Goal: Task Accomplishment & Management: Complete application form

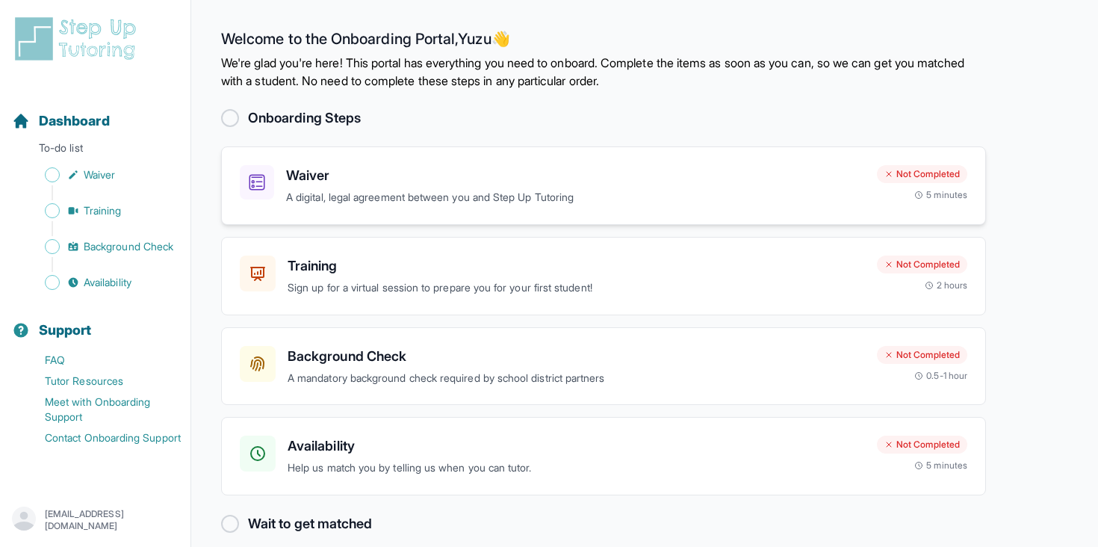
click at [393, 195] on p "A digital, legal agreement between you and Step Up Tutoring" at bounding box center [575, 197] width 579 height 17
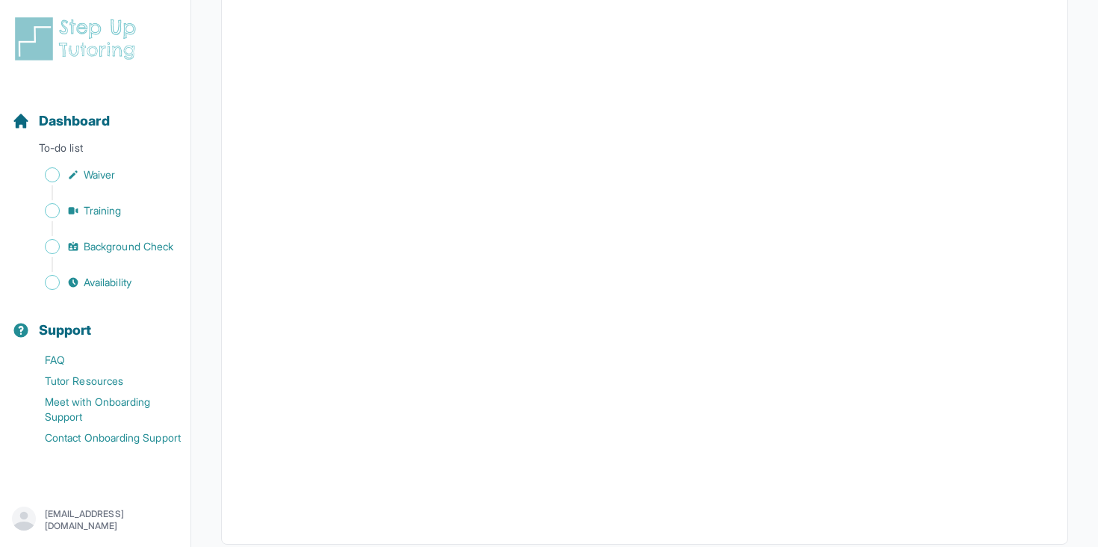
scroll to position [2695, 0]
click at [78, 182] on link "Waiver" at bounding box center [101, 174] width 178 height 21
click at [100, 116] on span "Dashboard" at bounding box center [74, 120] width 71 height 21
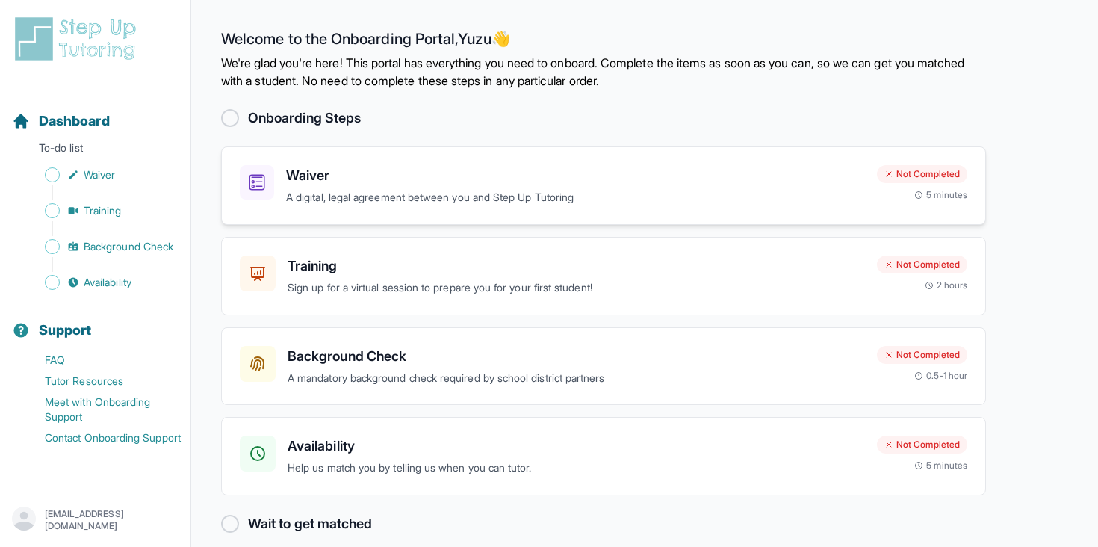
click at [654, 184] on h3 "Waiver" at bounding box center [575, 175] width 579 height 21
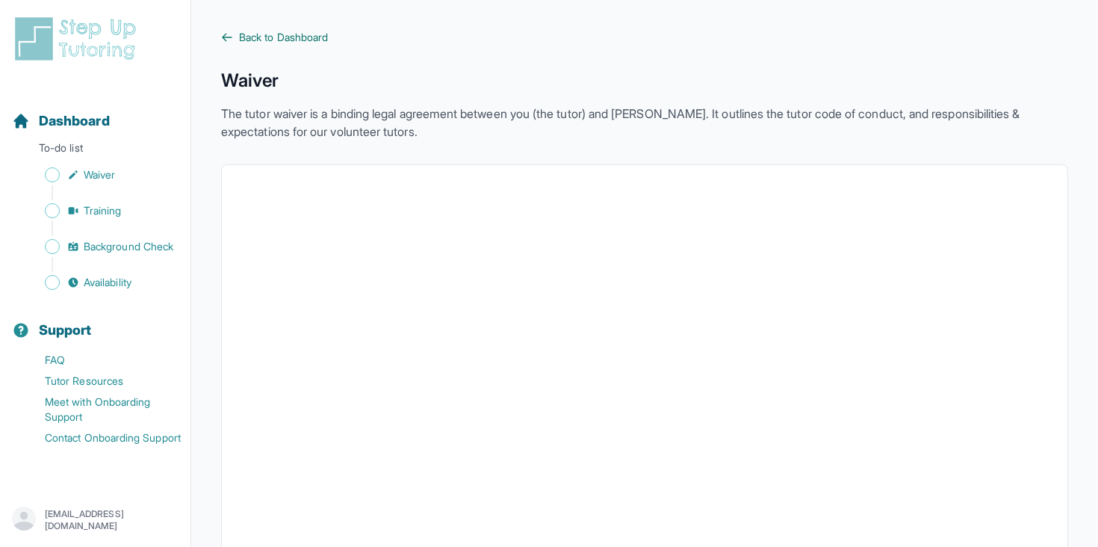
click at [229, 33] on icon at bounding box center [227, 37] width 12 height 12
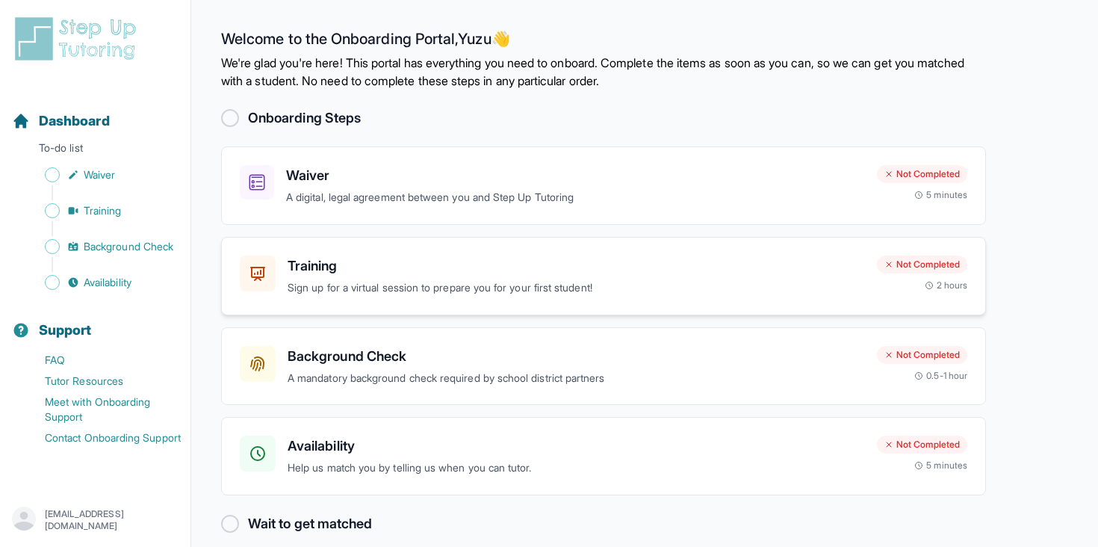
click at [577, 264] on h3 "Training" at bounding box center [575, 265] width 577 height 21
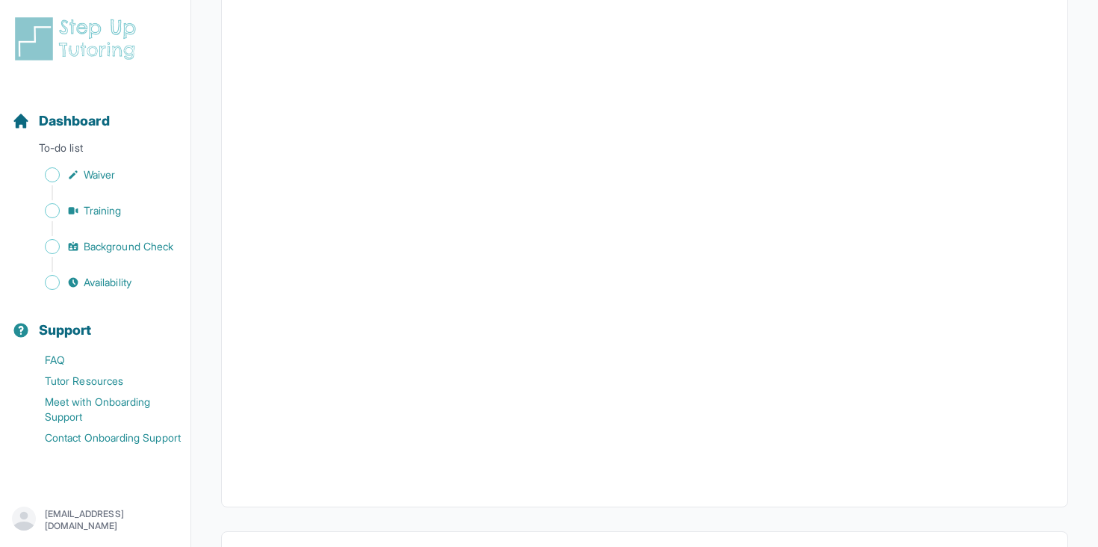
scroll to position [430, 0]
click at [391, 485] on button "I can't make any of these dates" at bounding box center [322, 489] width 165 height 18
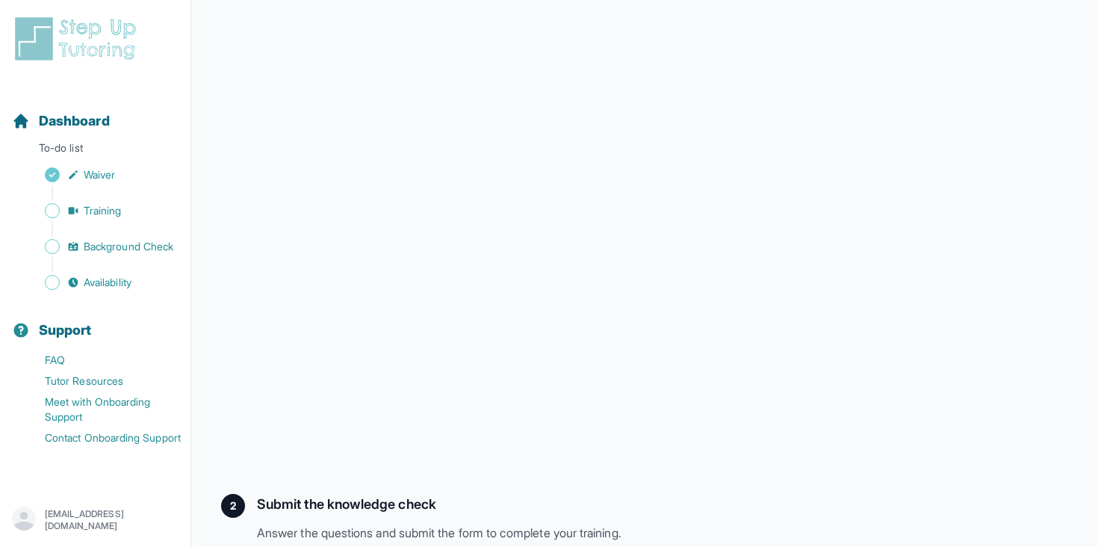
scroll to position [386, 0]
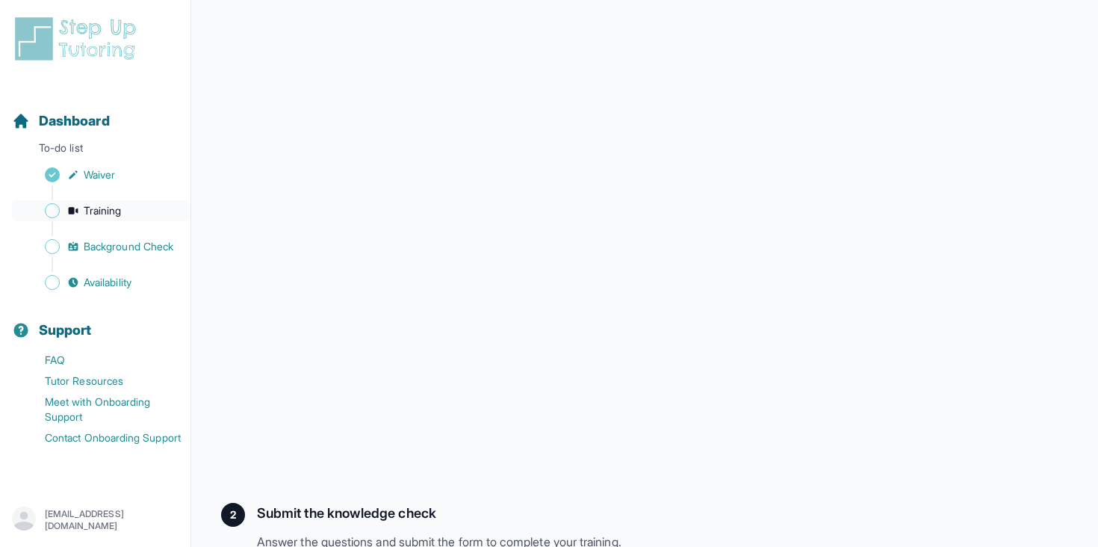
click at [116, 211] on span "Training" at bounding box center [103, 210] width 38 height 15
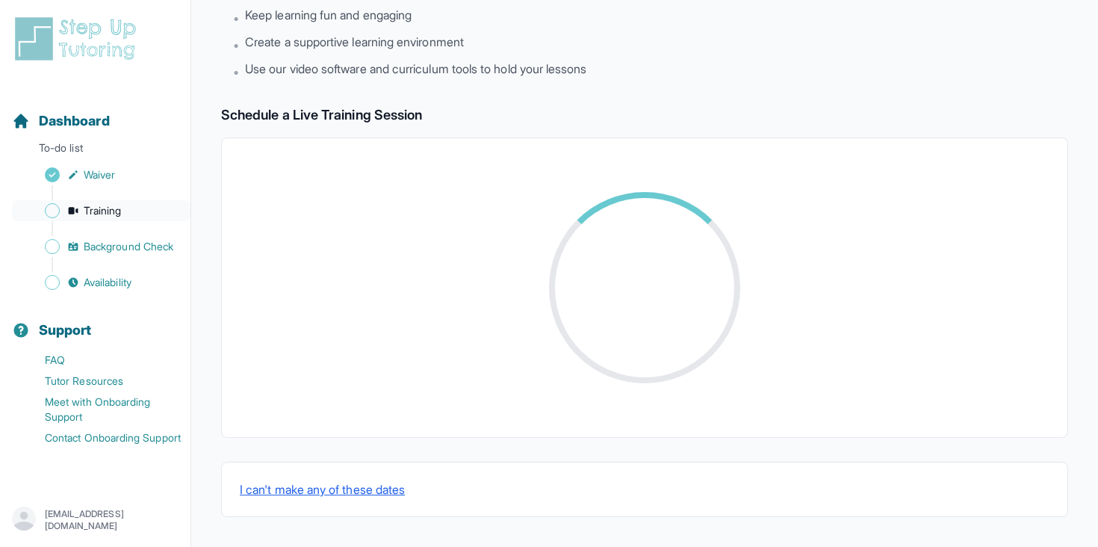
scroll to position [305, 0]
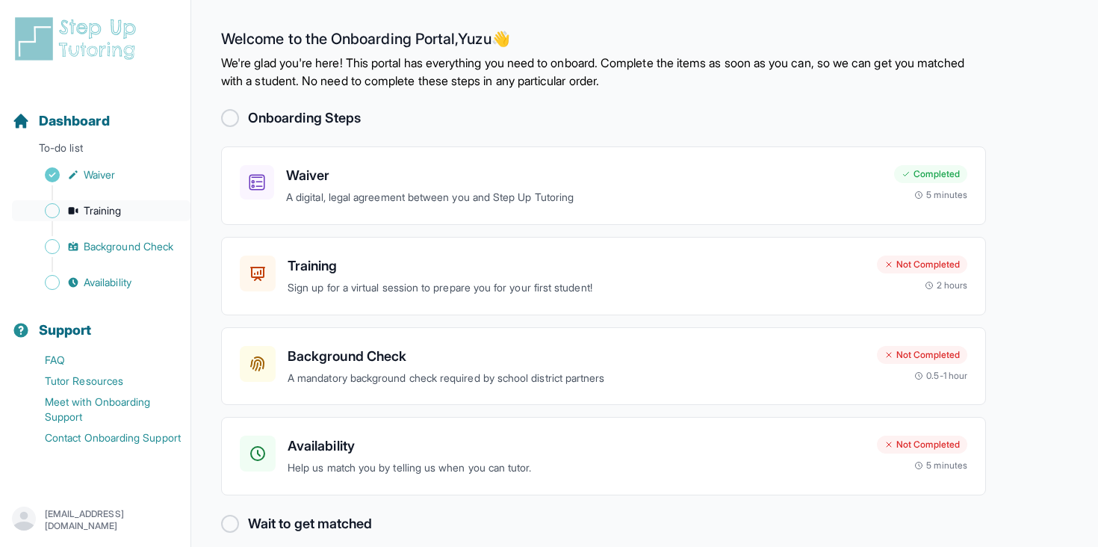
click at [161, 208] on link "Training" at bounding box center [101, 210] width 178 height 21
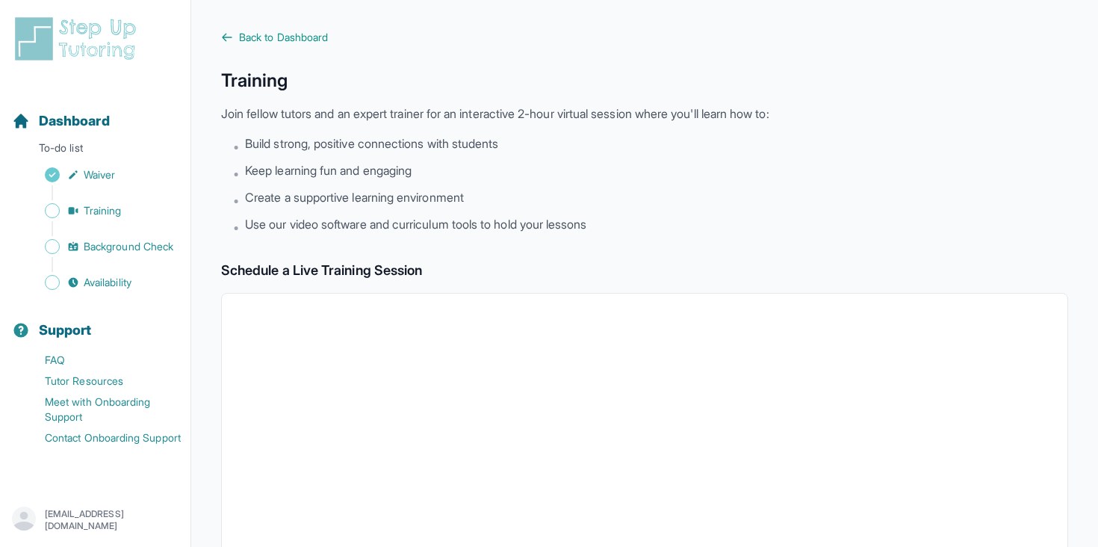
scroll to position [505, 0]
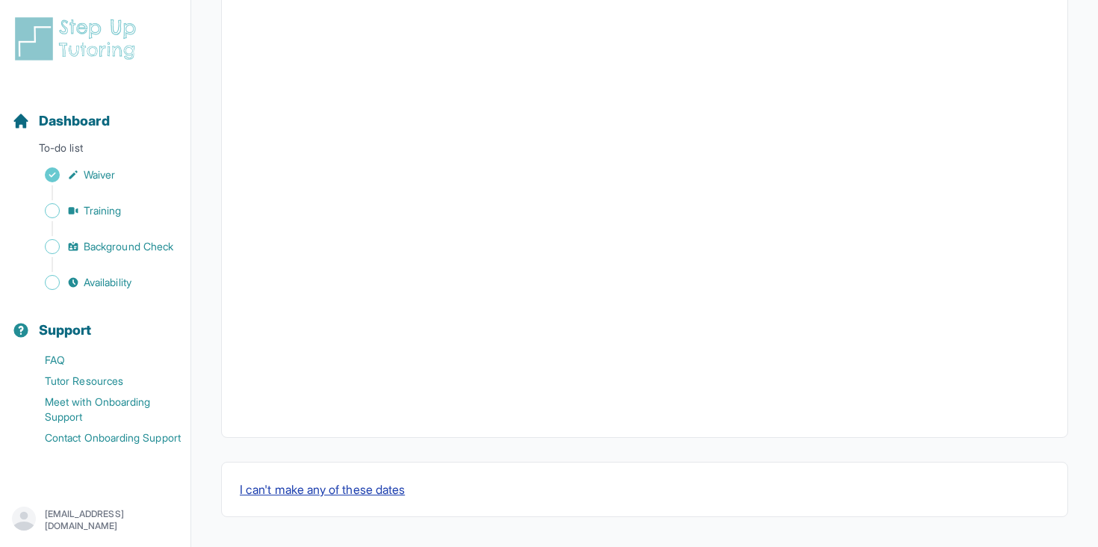
click at [364, 483] on button "I can't make any of these dates" at bounding box center [322, 489] width 165 height 18
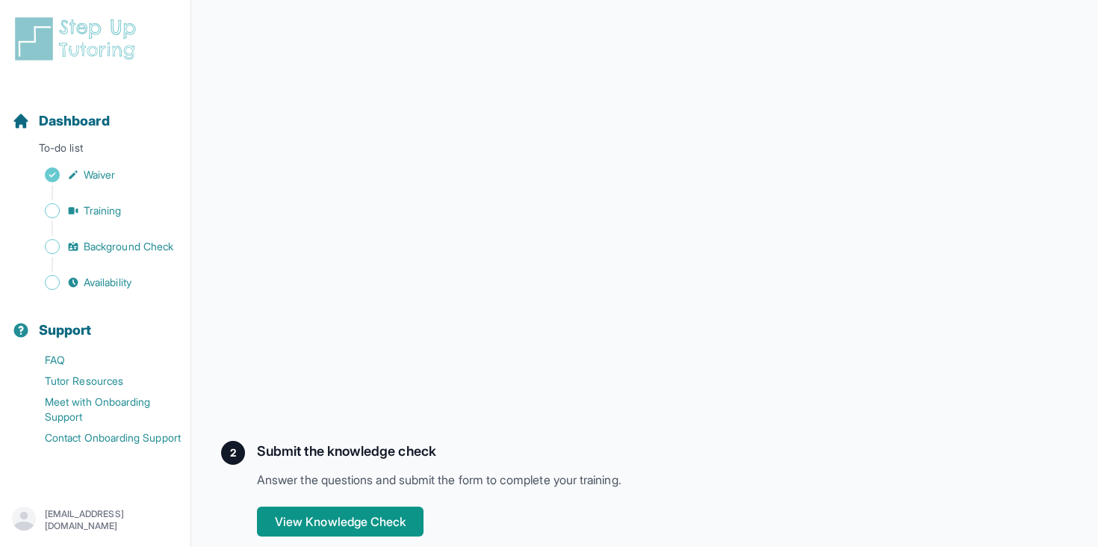
scroll to position [386, 0]
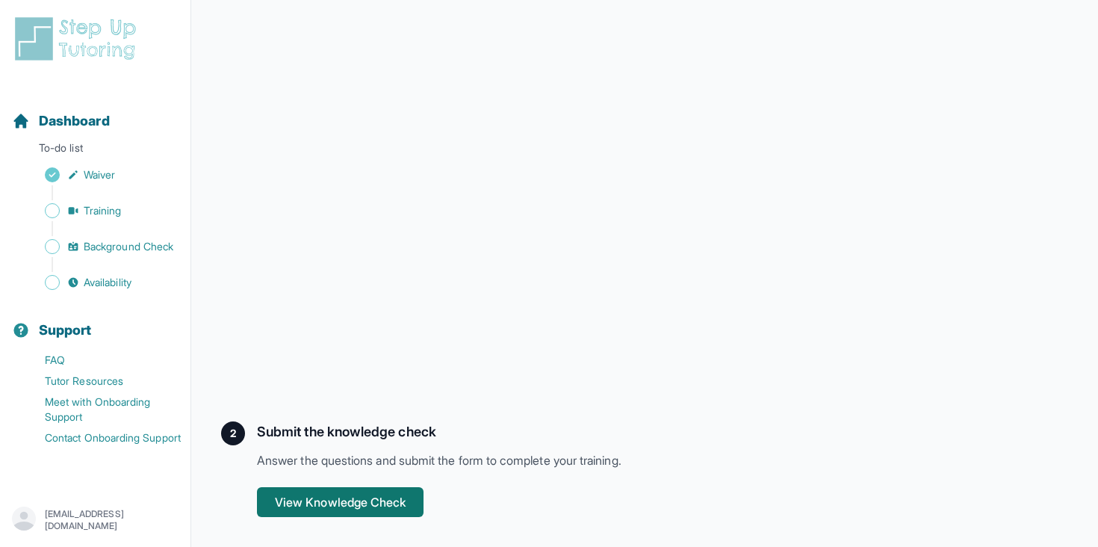
click at [413, 505] on button "View Knowledge Check" at bounding box center [340, 502] width 166 height 30
click at [122, 245] on span "Background Check" at bounding box center [129, 246] width 90 height 15
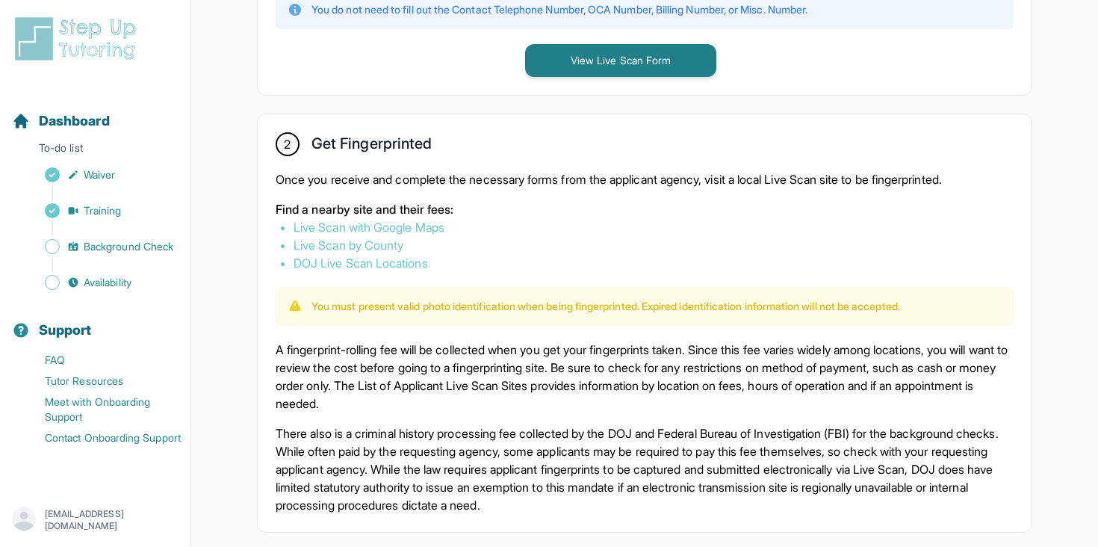
scroll to position [711, 0]
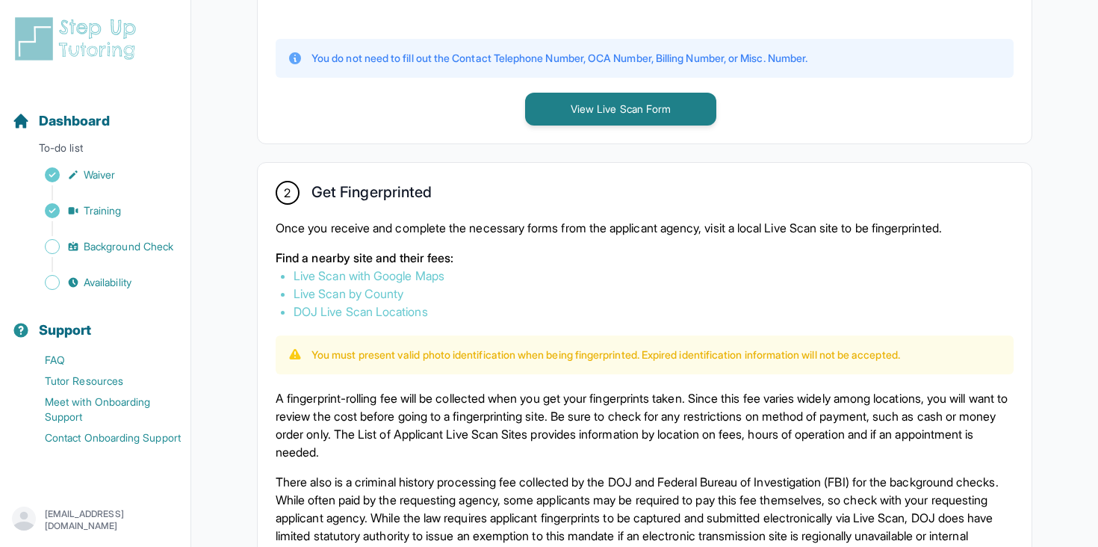
click at [361, 314] on link "DOJ Live Scan Locations" at bounding box center [360, 311] width 134 height 15
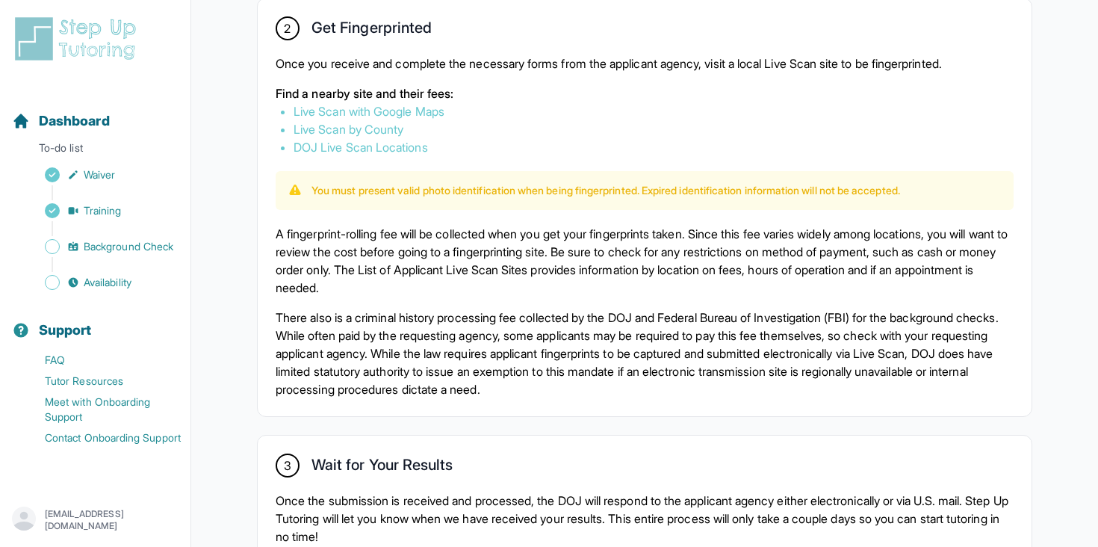
scroll to position [878, 0]
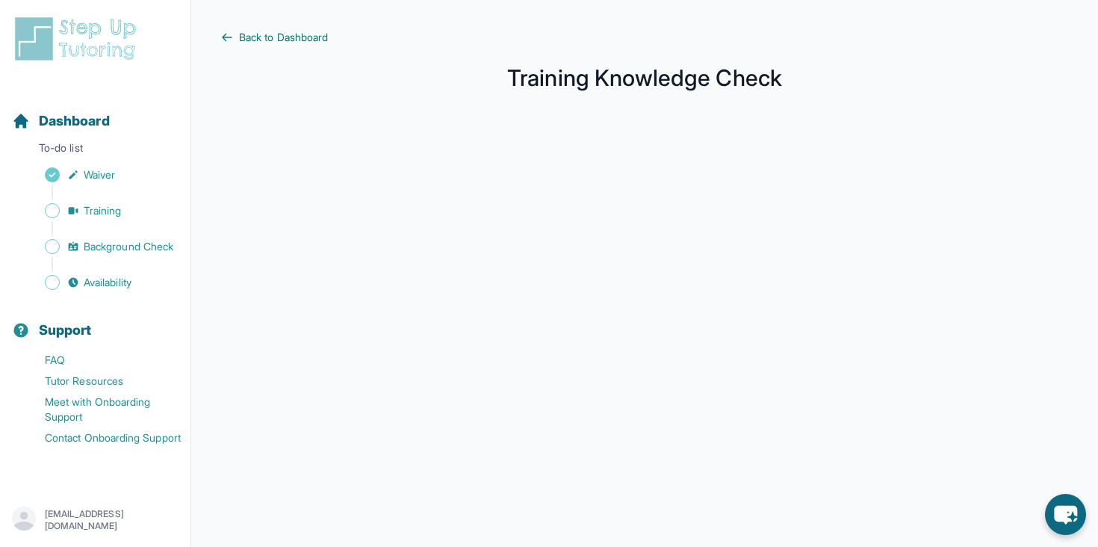
click at [268, 36] on span "Back to Dashboard" at bounding box center [283, 37] width 89 height 15
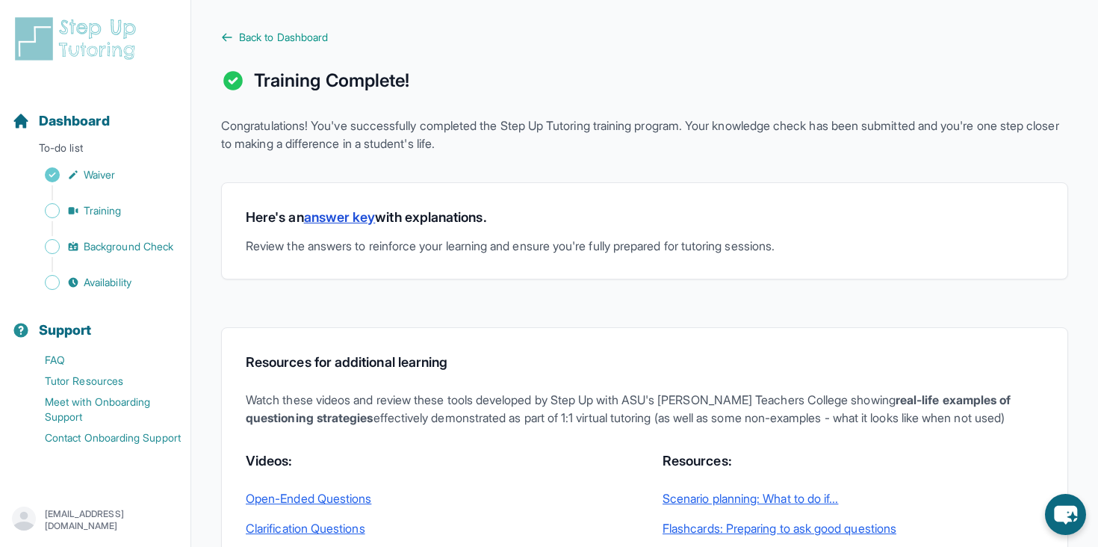
click at [353, 214] on link "answer key" at bounding box center [340, 217] width 72 height 16
click at [293, 37] on span "Back to Dashboard" at bounding box center [283, 37] width 89 height 15
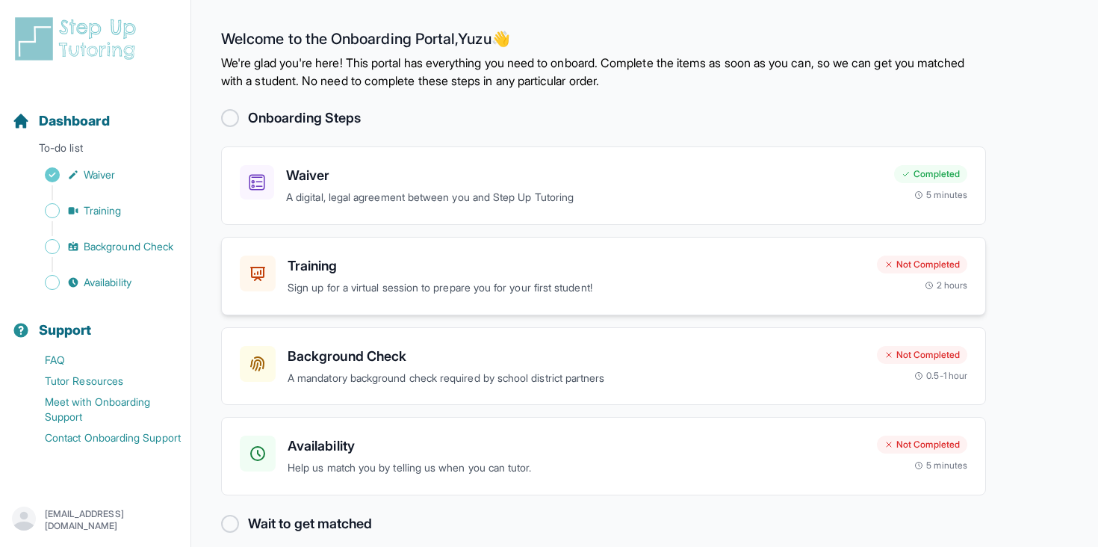
click at [553, 243] on div "Training Sign up for a virtual session to prepare you for your first student! N…" at bounding box center [603, 276] width 765 height 78
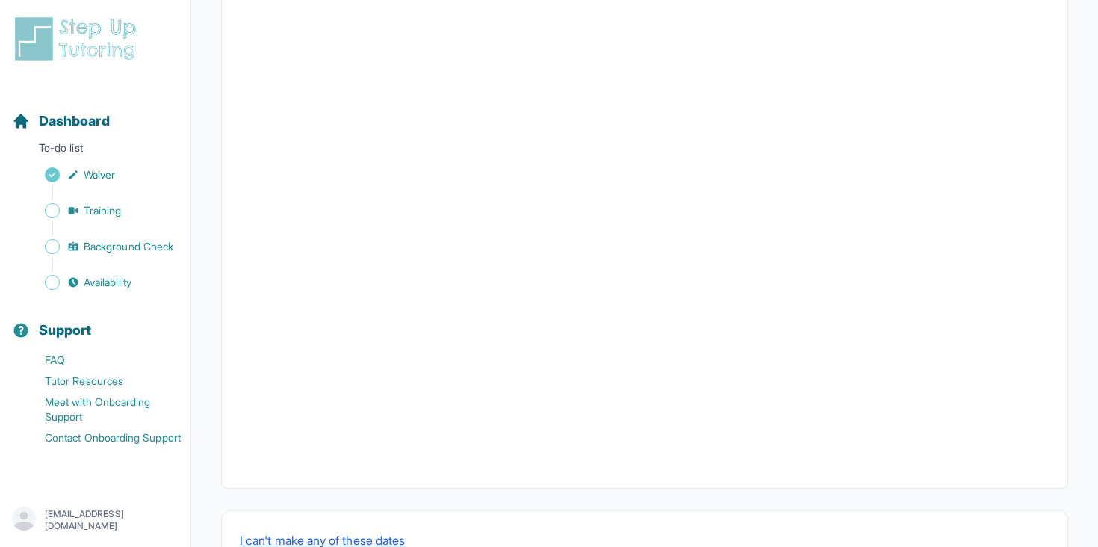
scroll to position [505, 0]
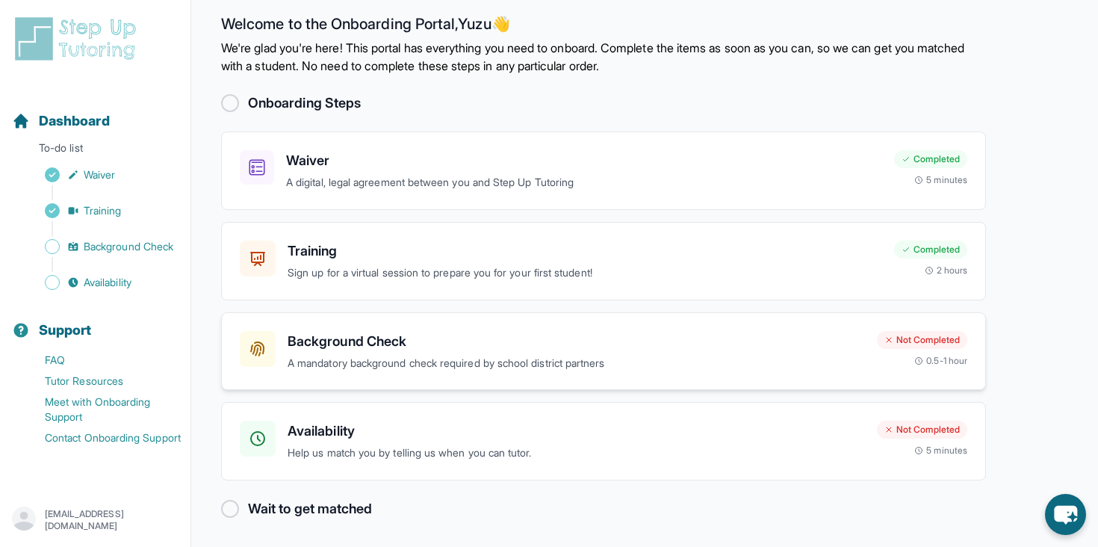
scroll to position [17, 0]
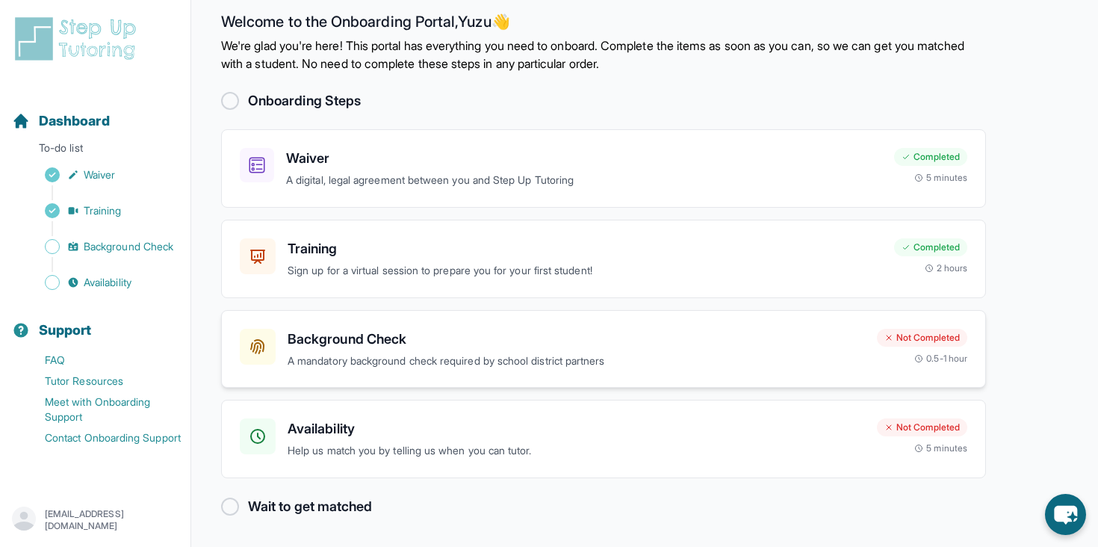
click at [365, 342] on h3 "Background Check" at bounding box center [575, 339] width 577 height 21
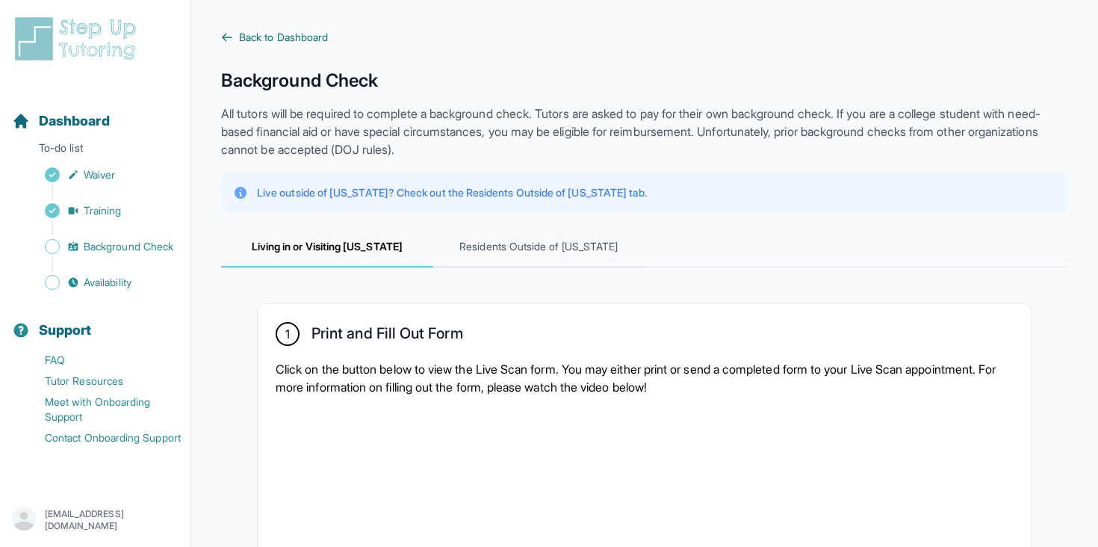
click at [246, 37] on span "Back to Dashboard" at bounding box center [283, 37] width 89 height 15
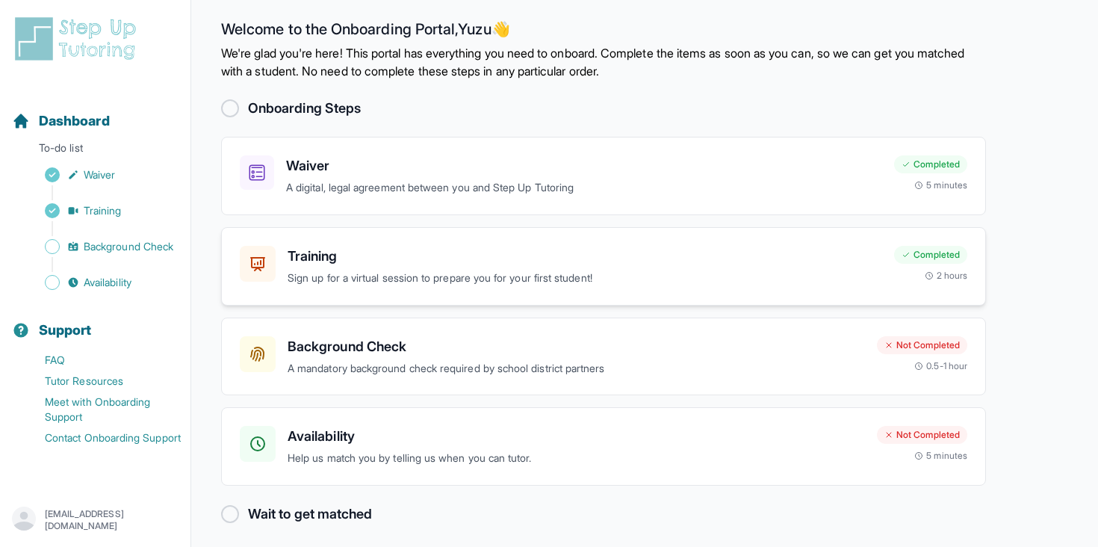
scroll to position [17, 0]
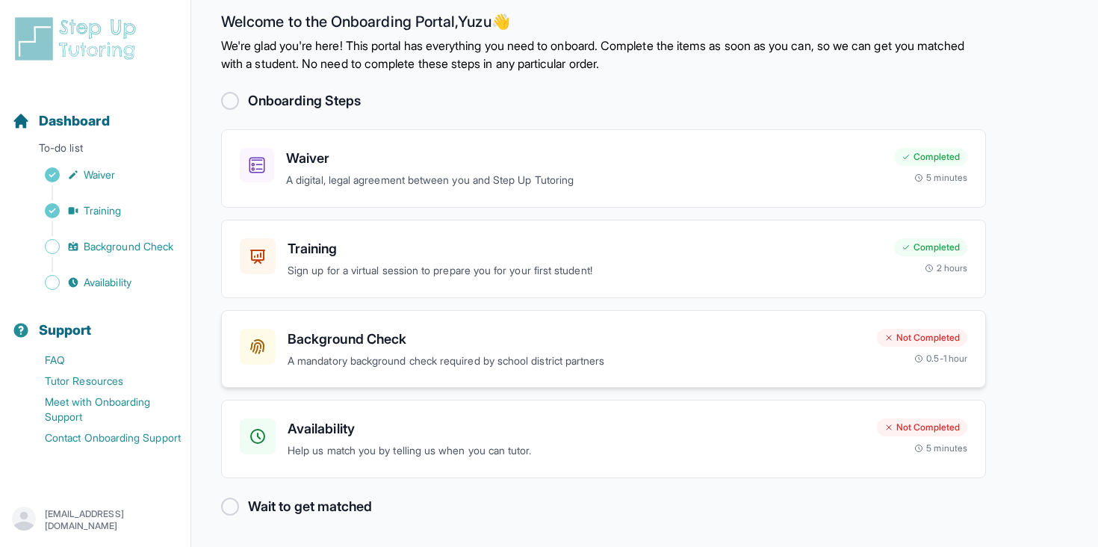
click at [359, 341] on h3 "Background Check" at bounding box center [575, 339] width 577 height 21
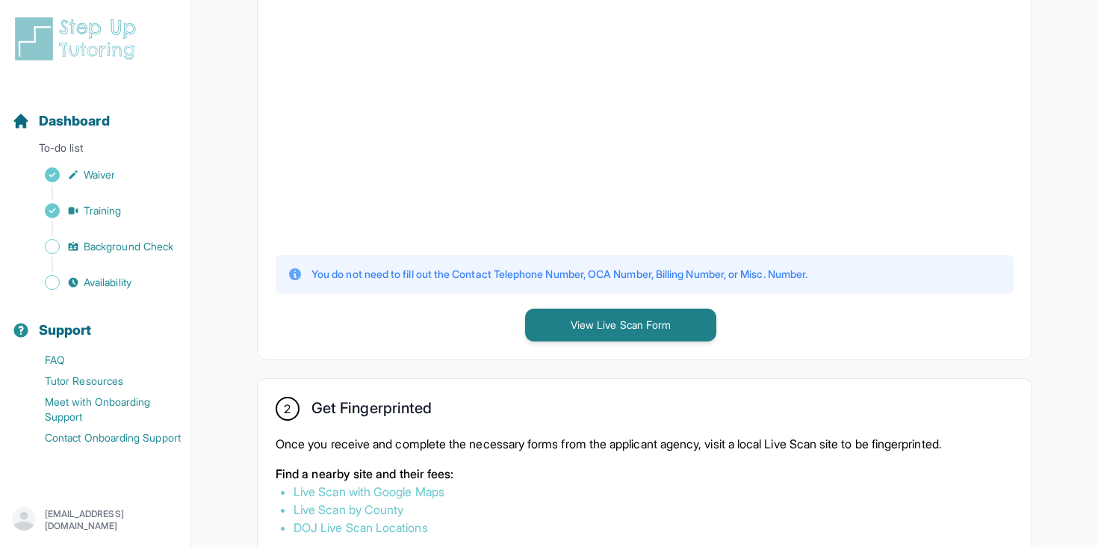
scroll to position [505, 0]
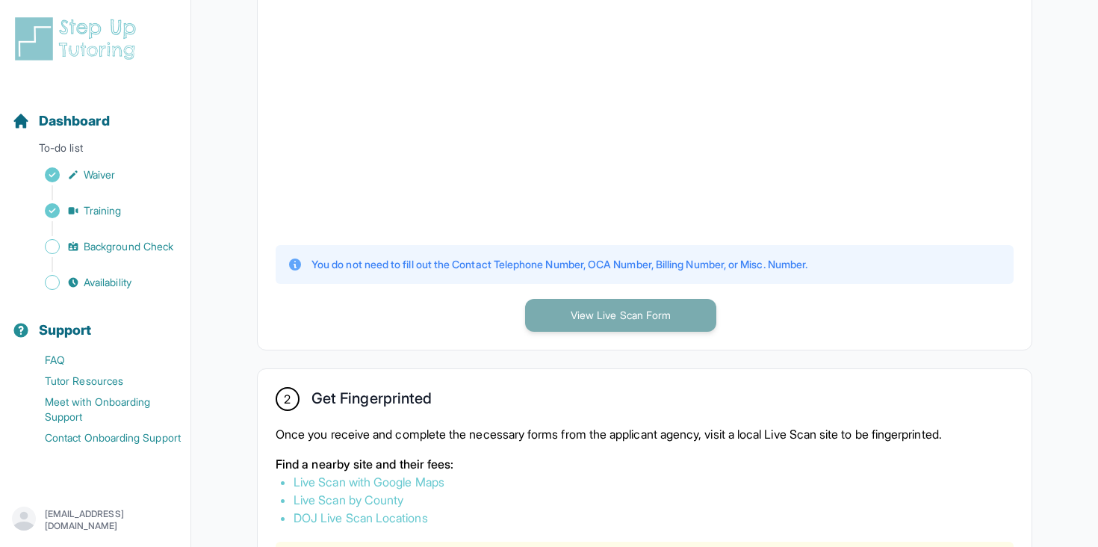
click at [579, 321] on button "View Live Scan Form" at bounding box center [620, 315] width 191 height 33
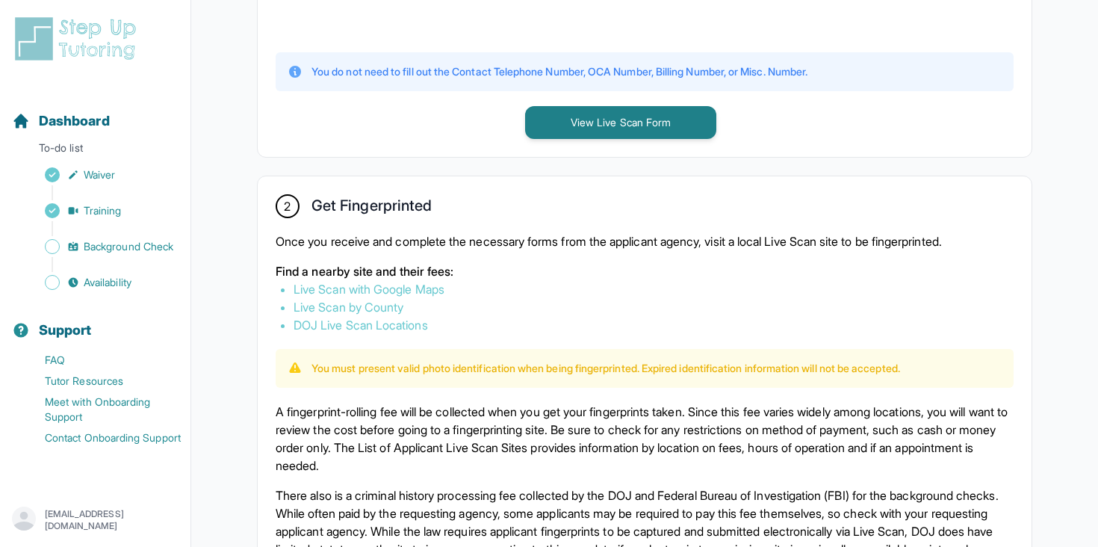
scroll to position [699, 0]
click at [418, 287] on link "Live Scan with Google Maps" at bounding box center [368, 287] width 151 height 15
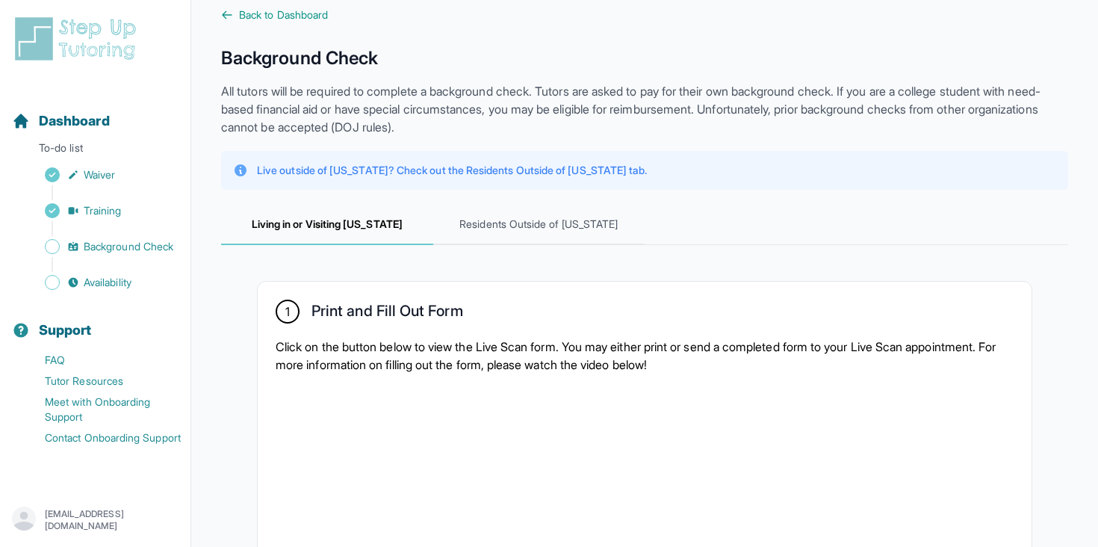
scroll to position [0, 0]
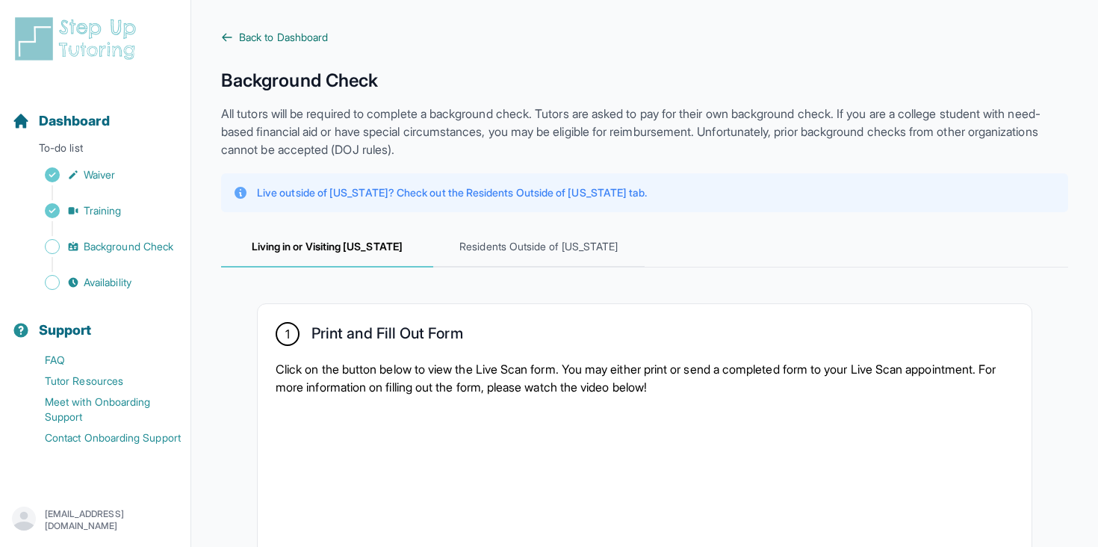
click at [245, 32] on span "Back to Dashboard" at bounding box center [283, 37] width 89 height 15
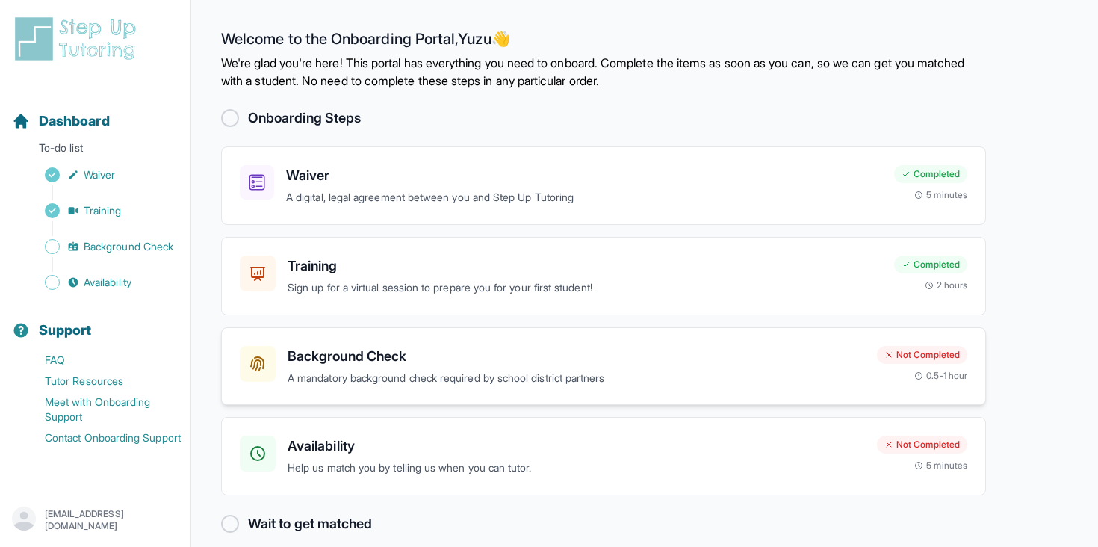
scroll to position [17, 0]
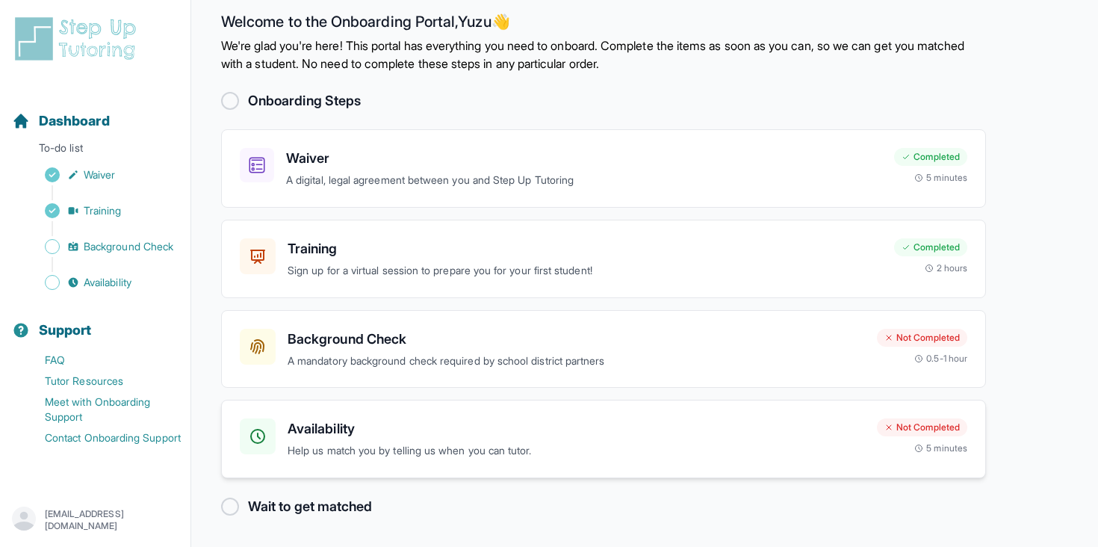
click at [326, 438] on h3 "Availability" at bounding box center [575, 428] width 577 height 21
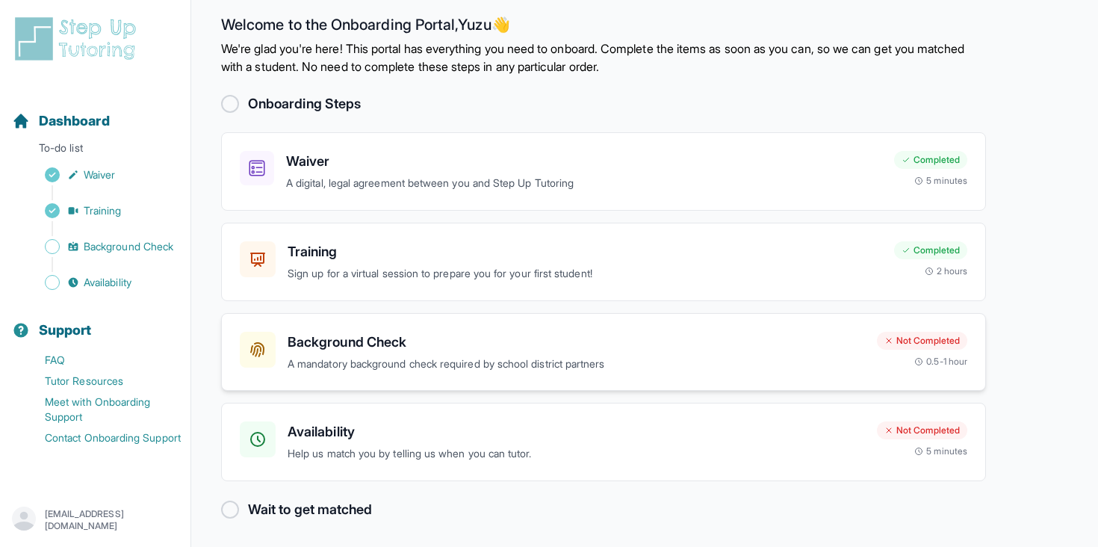
scroll to position [17, 0]
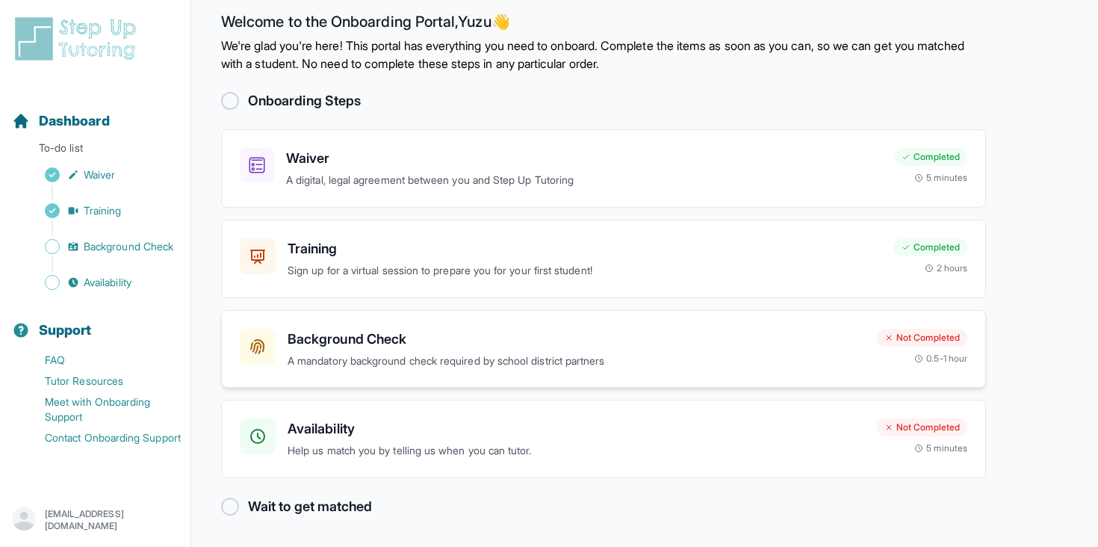
click at [474, 333] on h3 "Background Check" at bounding box center [575, 339] width 577 height 21
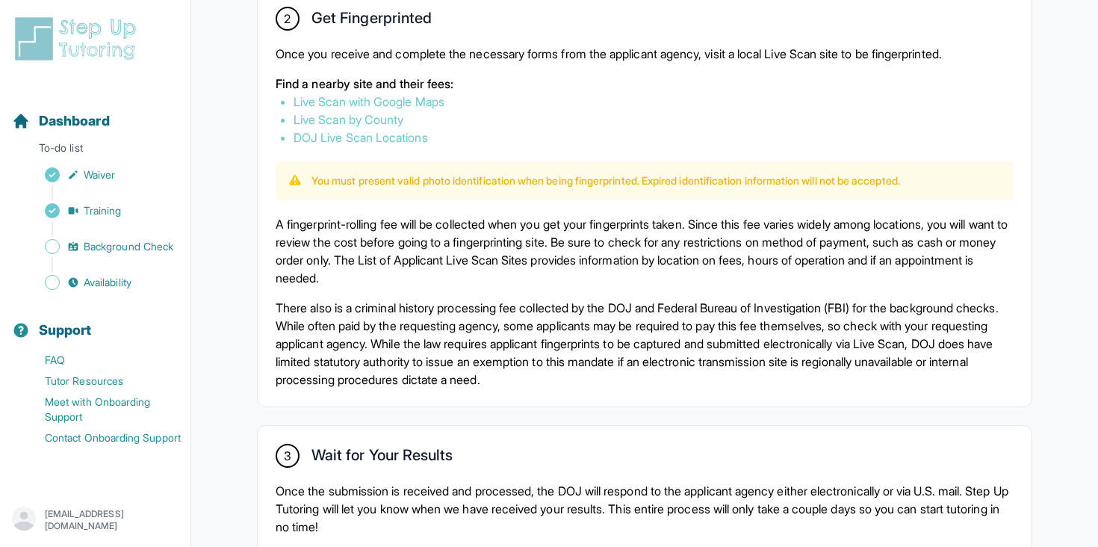
scroll to position [887, 0]
